Goal: Information Seeking & Learning: Learn about a topic

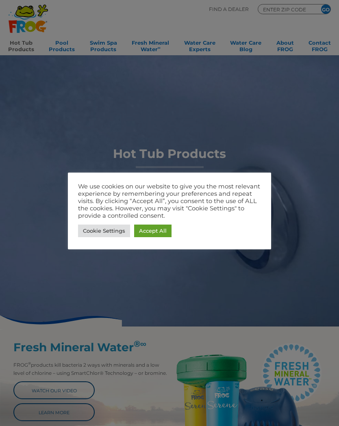
click at [104, 236] on link "Cookie Settings" at bounding box center [104, 231] width 52 height 13
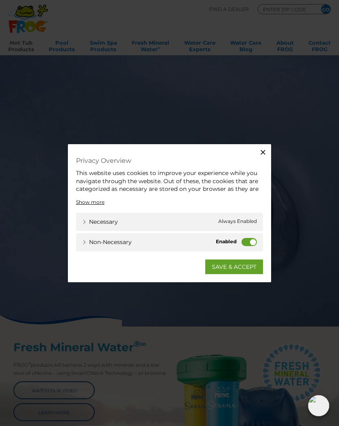
click at [252, 241] on label "Non-necessary" at bounding box center [248, 242] width 15 height 8
click at [0, 0] on input "Non-necessary" at bounding box center [0, 0] width 0 height 0
click at [244, 270] on link "SAVE & ACCEPT" at bounding box center [234, 267] width 58 height 15
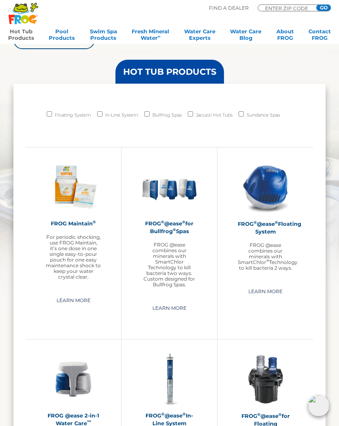
scroll to position [519, 0]
click at [269, 236] on div "FROG ® @ease ® Floating System FROG @ease combines our minerals with SmartChlor…" at bounding box center [265, 246] width 55 height 51
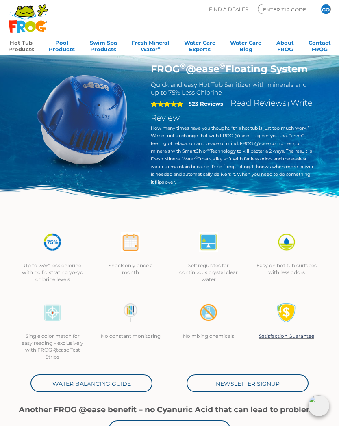
click at [87, 385] on link "Water Balancing Guide" at bounding box center [91, 384] width 122 height 18
click at [57, 45] on link "Pool Products" at bounding box center [62, 45] width 26 height 16
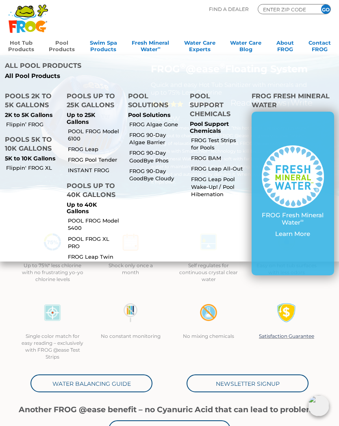
click at [85, 112] on p "Up to 25K Gallons" at bounding box center [93, 119] width 52 height 14
click at [105, 128] on link "POOL FROG Model 6100" at bounding box center [95, 135] width 54 height 15
click at [105, 156] on link "FROG Pool Tender" at bounding box center [95, 159] width 54 height 7
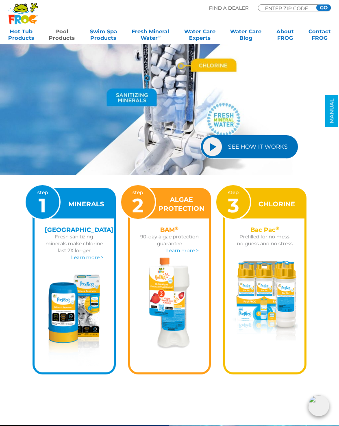
scroll to position [686, 0]
click at [263, 147] on link "SEE HOW IT WORKS" at bounding box center [249, 147] width 98 height 24
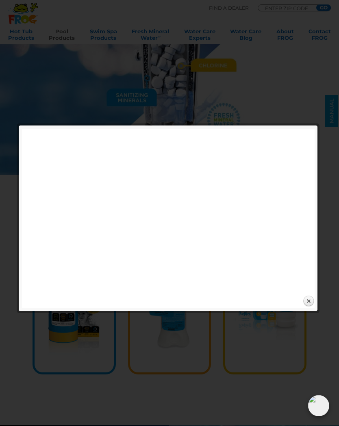
click at [309, 306] on link "Close" at bounding box center [308, 301] width 12 height 12
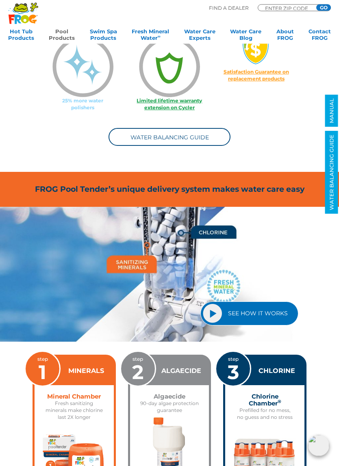
scroll to position [613, 0]
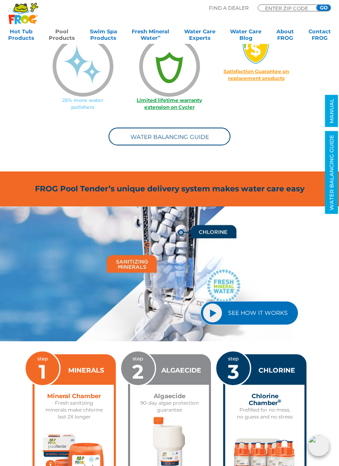
click at [335, 108] on link "MANUAL" at bounding box center [331, 111] width 13 height 32
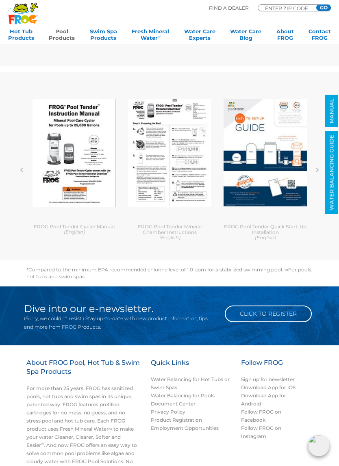
scroll to position [2063, 0]
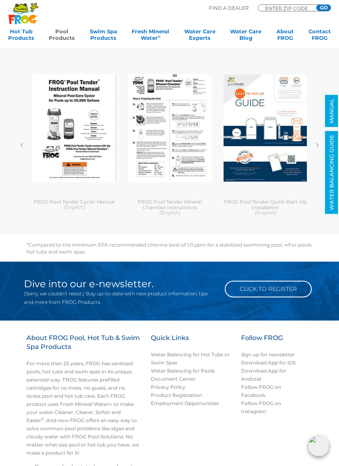
click at [91, 129] on img at bounding box center [74, 128] width 83 height 108
